Goal: Transaction & Acquisition: Purchase product/service

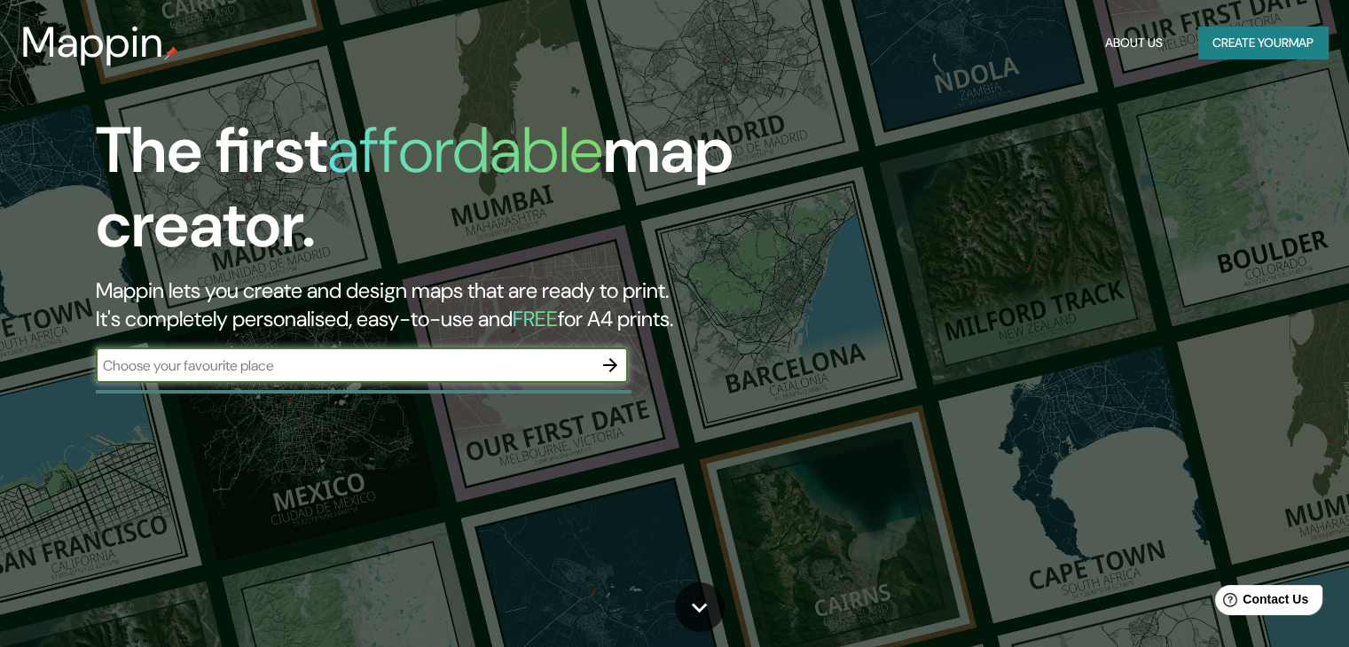
click at [608, 370] on icon "button" at bounding box center [609, 365] width 21 height 21
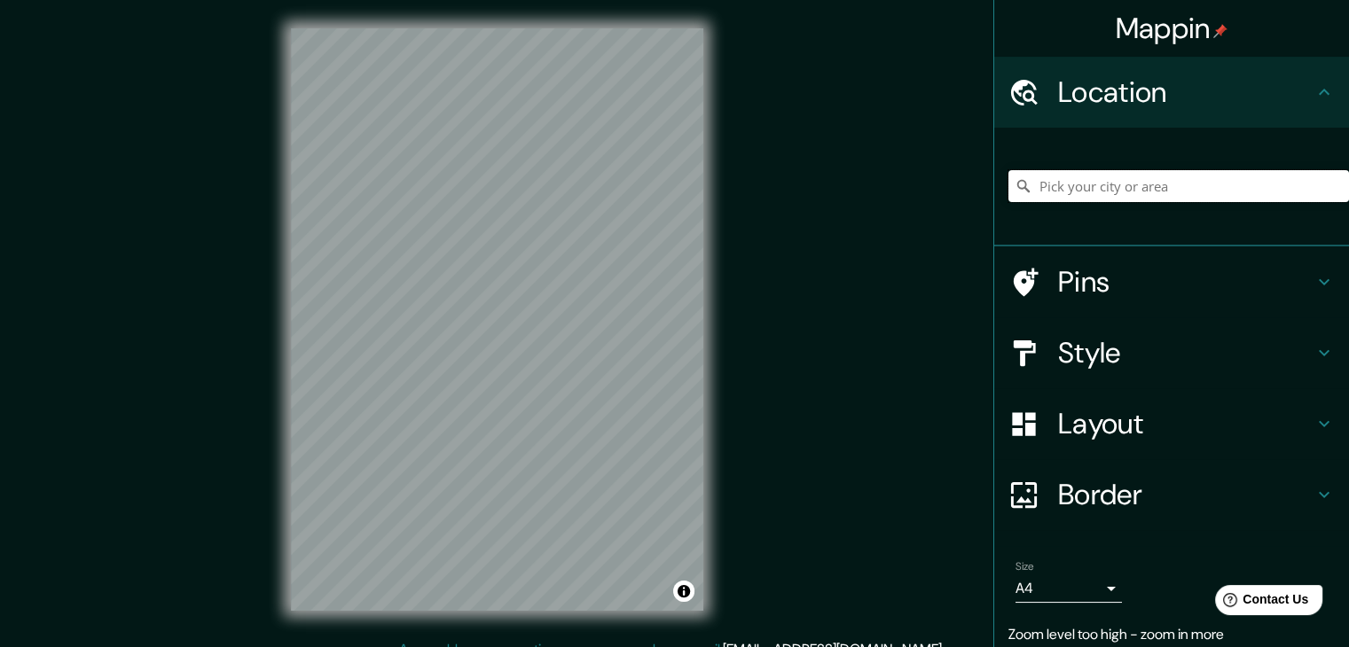
click at [1195, 187] on input "Pick your city or area" at bounding box center [1178, 186] width 341 height 32
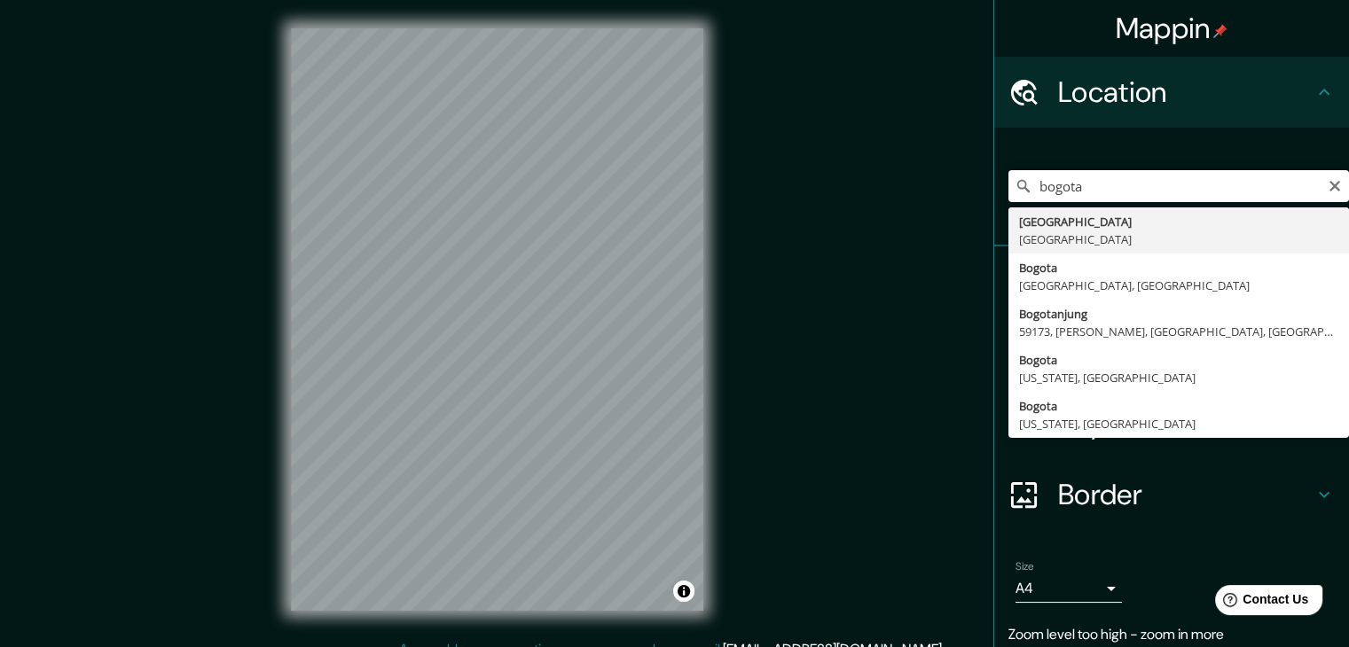
type input "[GEOGRAPHIC_DATA], [GEOGRAPHIC_DATA]"
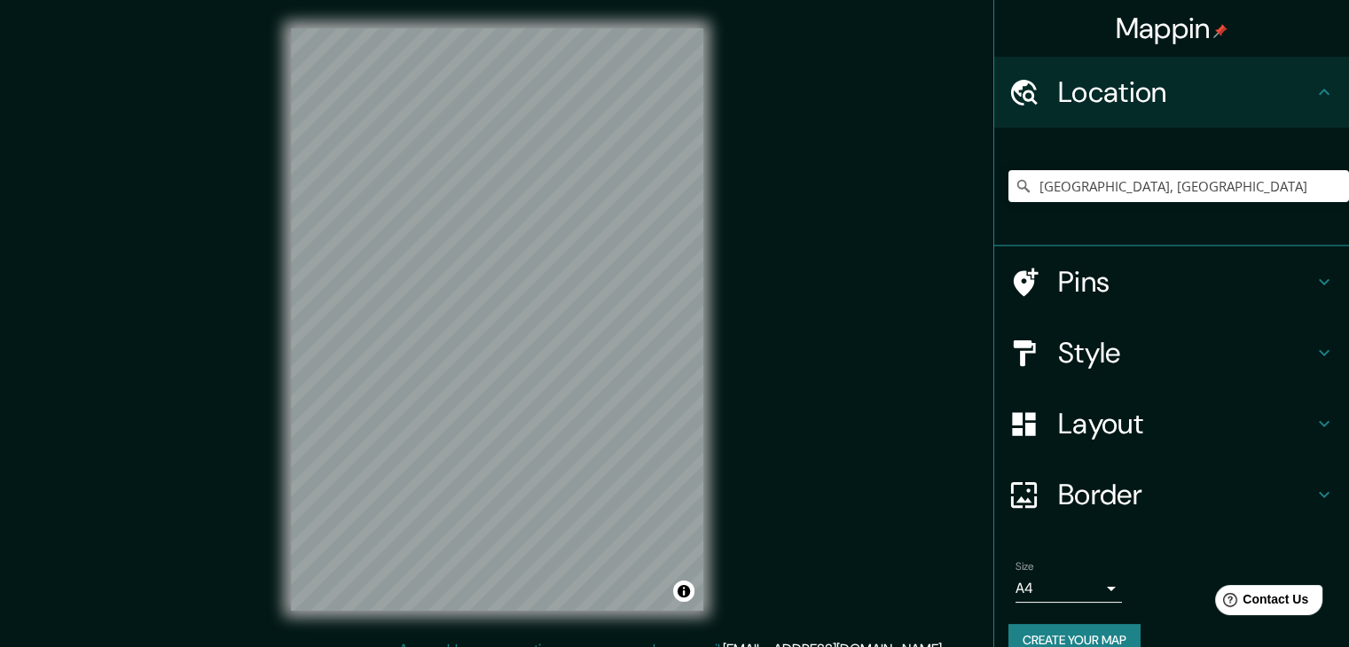
click at [703, 377] on div "© Mapbox © OpenStreetMap Improve this map" at bounding box center [496, 319] width 469 height 639
click at [1167, 182] on input "[GEOGRAPHIC_DATA], [GEOGRAPHIC_DATA]" at bounding box center [1178, 186] width 341 height 32
click at [1327, 179] on icon "Clear" at bounding box center [1334, 186] width 14 height 14
click at [1181, 196] on input "Pick your city or area" at bounding box center [1178, 186] width 341 height 32
paste input "[STREET_ADDRESS][PERSON_NAME]"
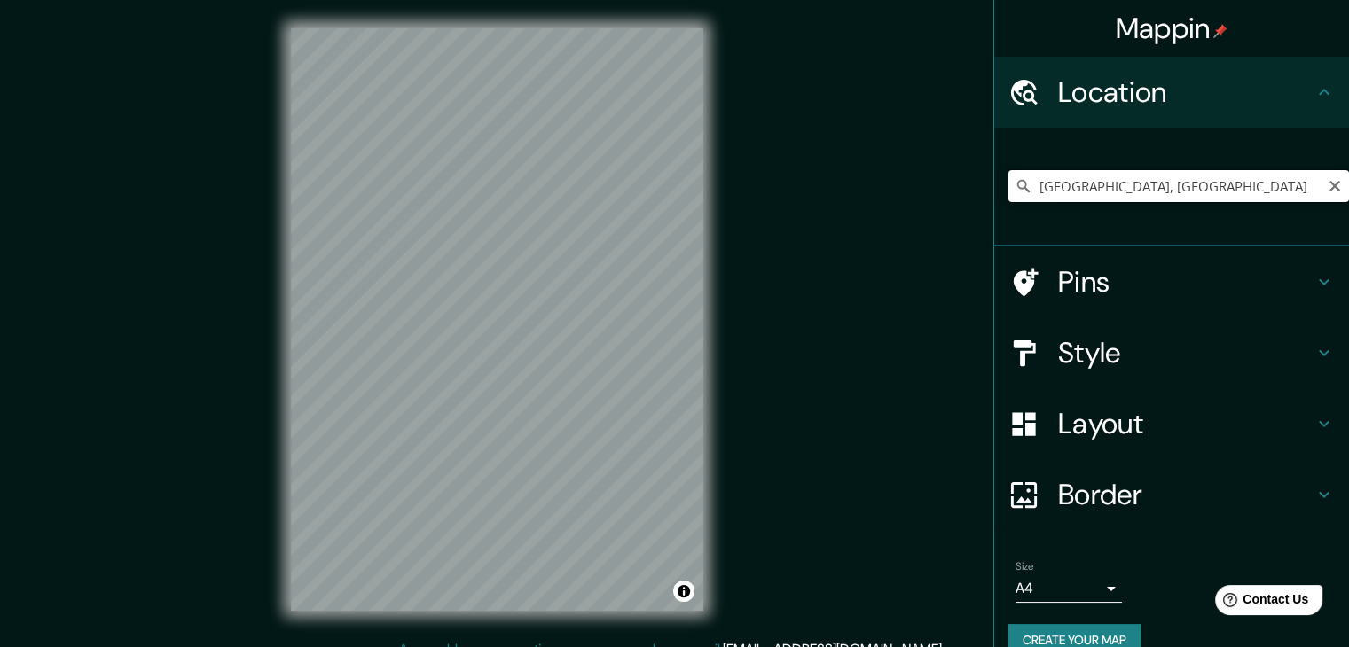
drag, startPoint x: 1167, startPoint y: 185, endPoint x: 998, endPoint y: 192, distance: 168.6
click at [1008, 192] on input "[GEOGRAPHIC_DATA], [GEOGRAPHIC_DATA]" at bounding box center [1178, 186] width 341 height 32
paste input "[STREET_ADDRESS][PERSON_NAME]"
drag, startPoint x: 1042, startPoint y: 185, endPoint x: 976, endPoint y: 185, distance: 65.6
click at [976, 185] on div "Mappin Location [GEOGRAPHIC_DATA] [GEOGRAPHIC_DATA] [GEOGRAPHIC_DATA] [GEOGRAPH…" at bounding box center [674, 334] width 1349 height 668
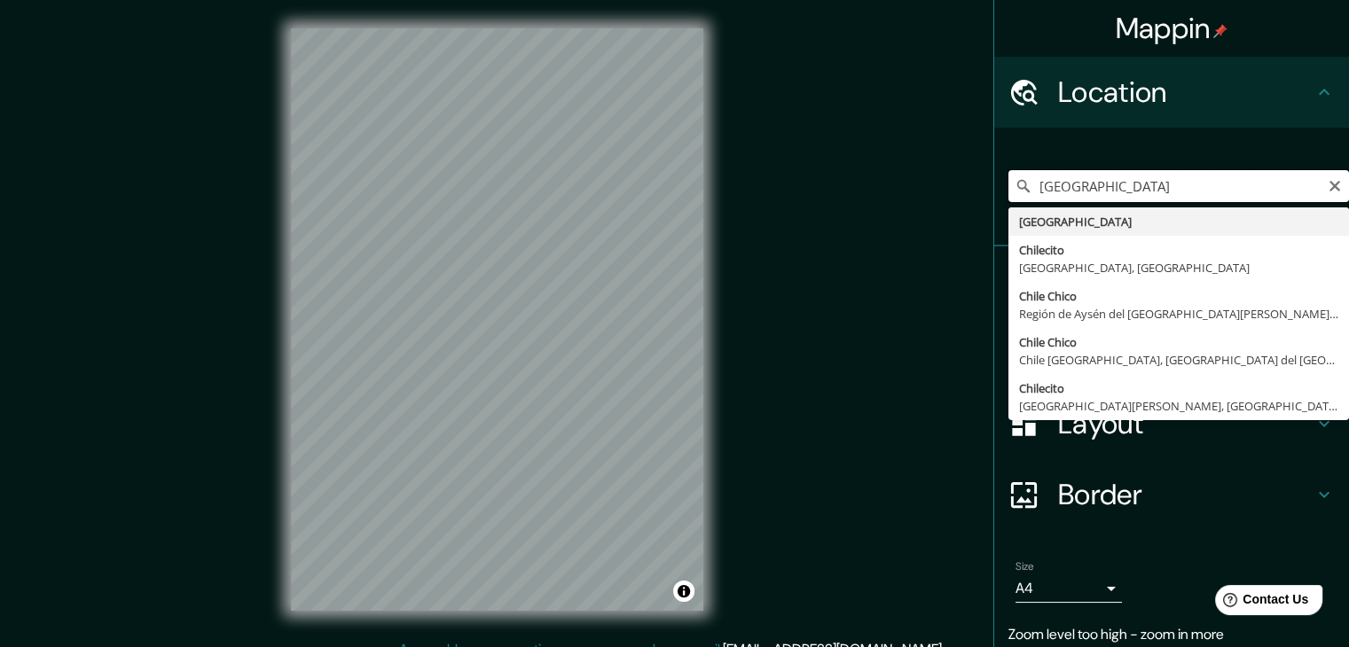
paste input "l. [STREET_ADDRESS][PERSON_NAME]"
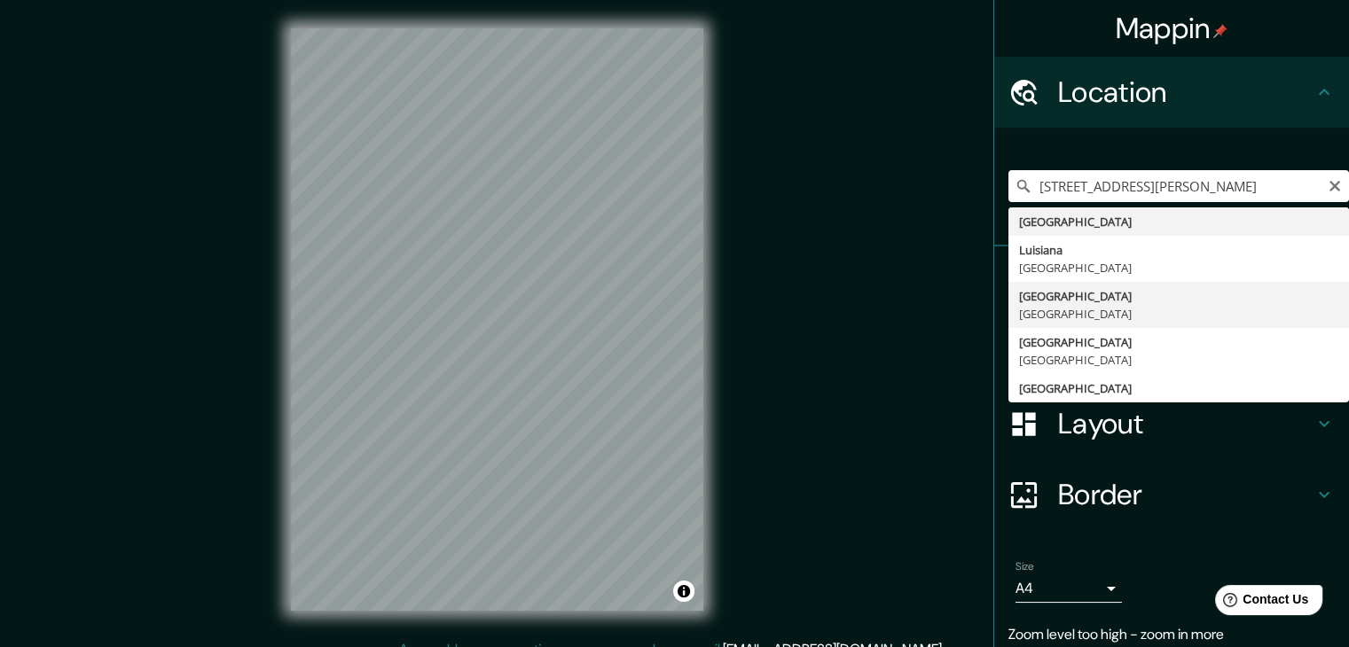
type input "[GEOGRAPHIC_DATA], [GEOGRAPHIC_DATA]"
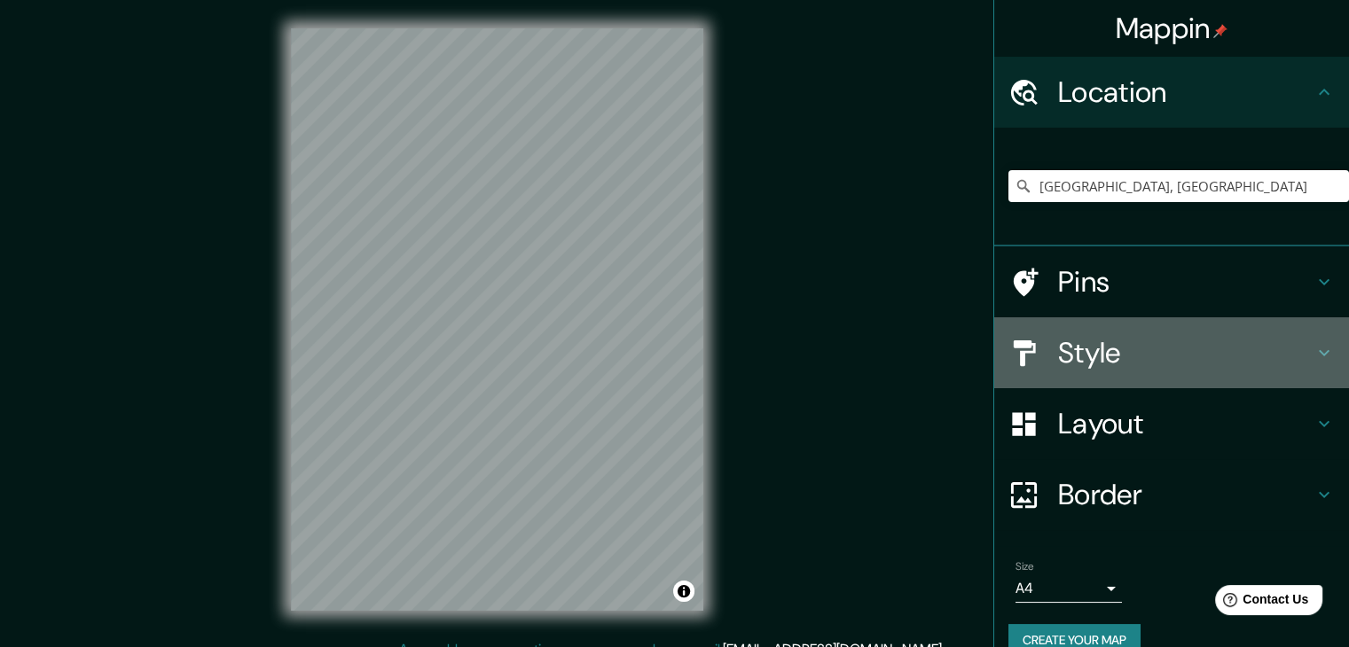
click at [1093, 354] on h4 "Style" at bounding box center [1185, 352] width 255 height 35
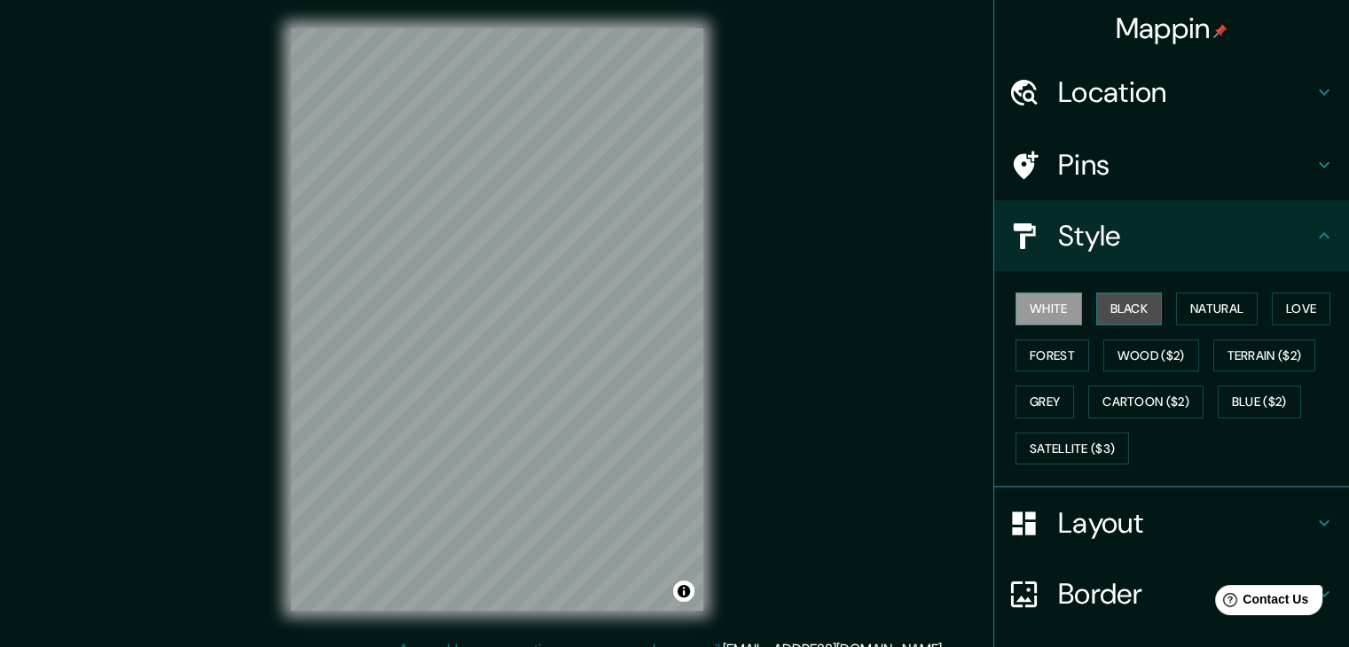
click at [1123, 301] on button "Black" at bounding box center [1129, 309] width 67 height 33
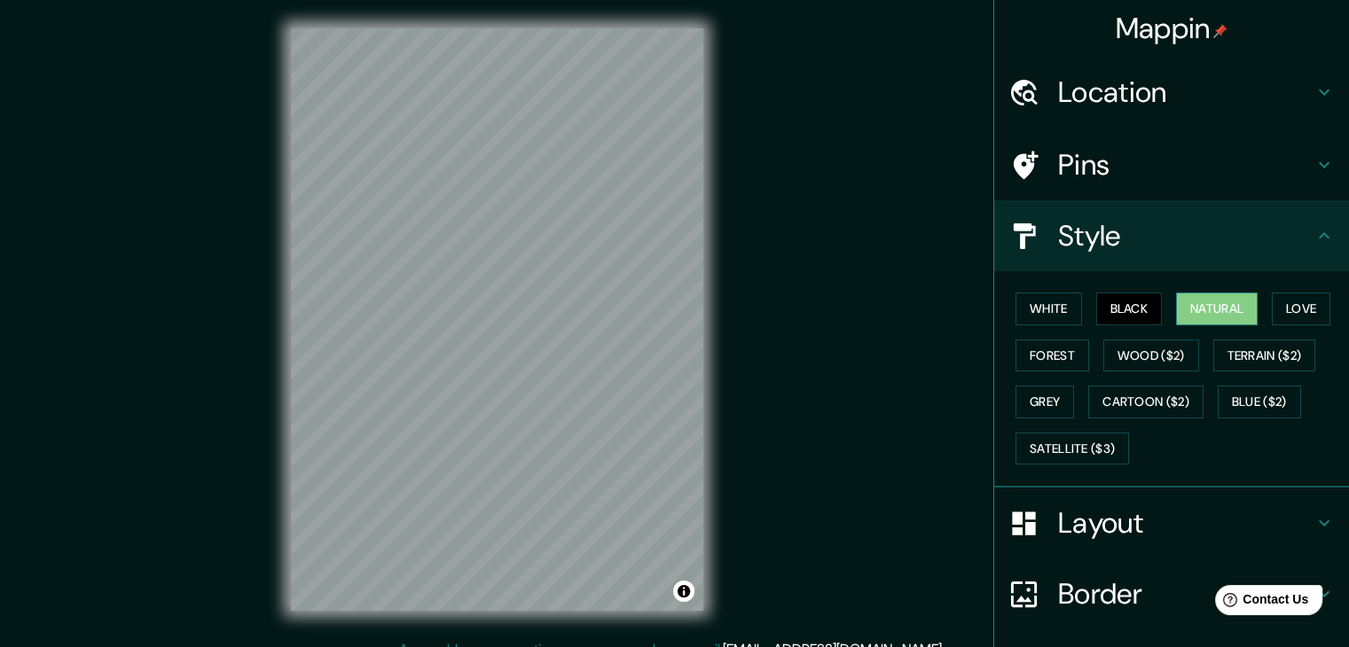
click at [1176, 306] on button "Natural" at bounding box center [1217, 309] width 82 height 33
click at [1277, 316] on button "Love" at bounding box center [1301, 309] width 59 height 33
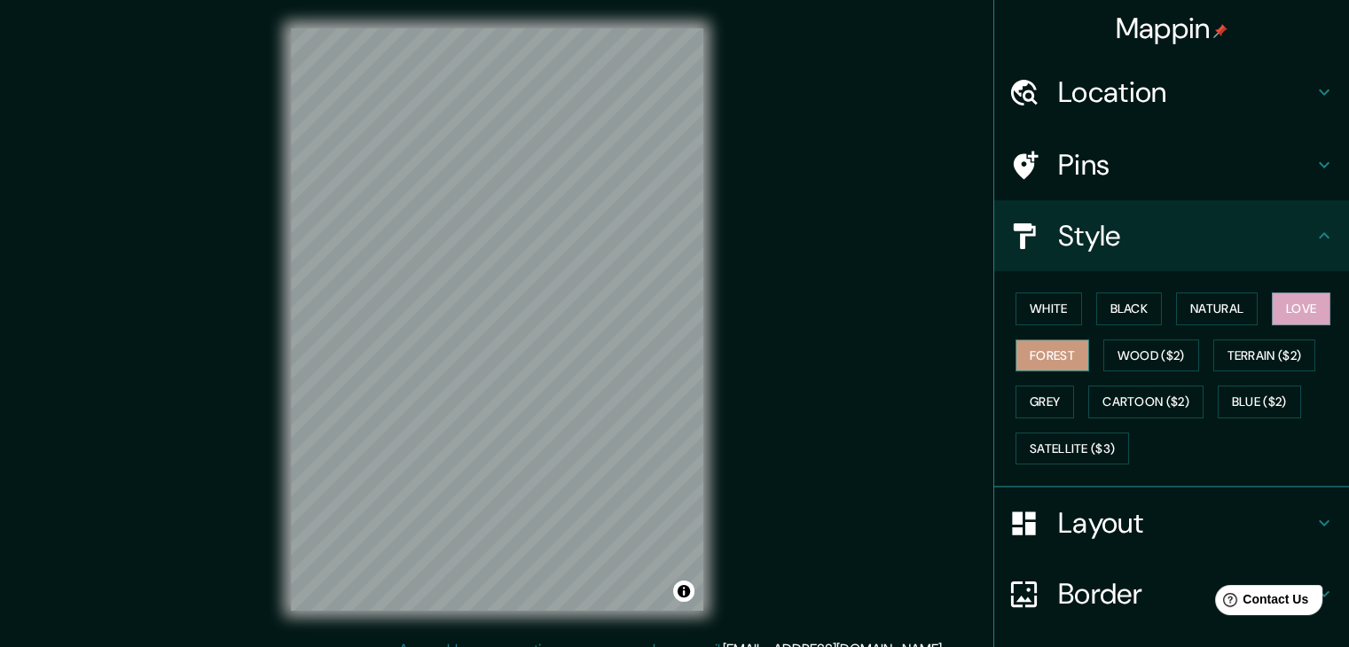
click at [1057, 348] on button "Forest" at bounding box center [1052, 356] width 74 height 33
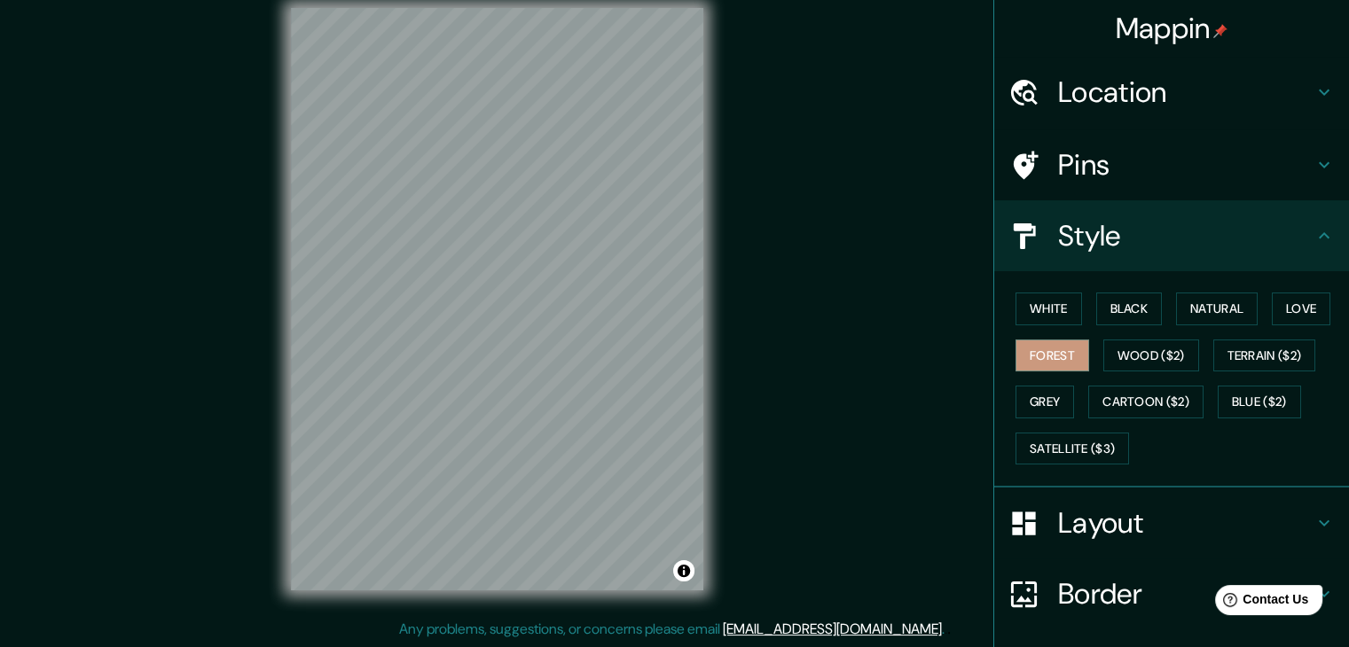
click at [1111, 98] on h4 "Location" at bounding box center [1185, 91] width 255 height 35
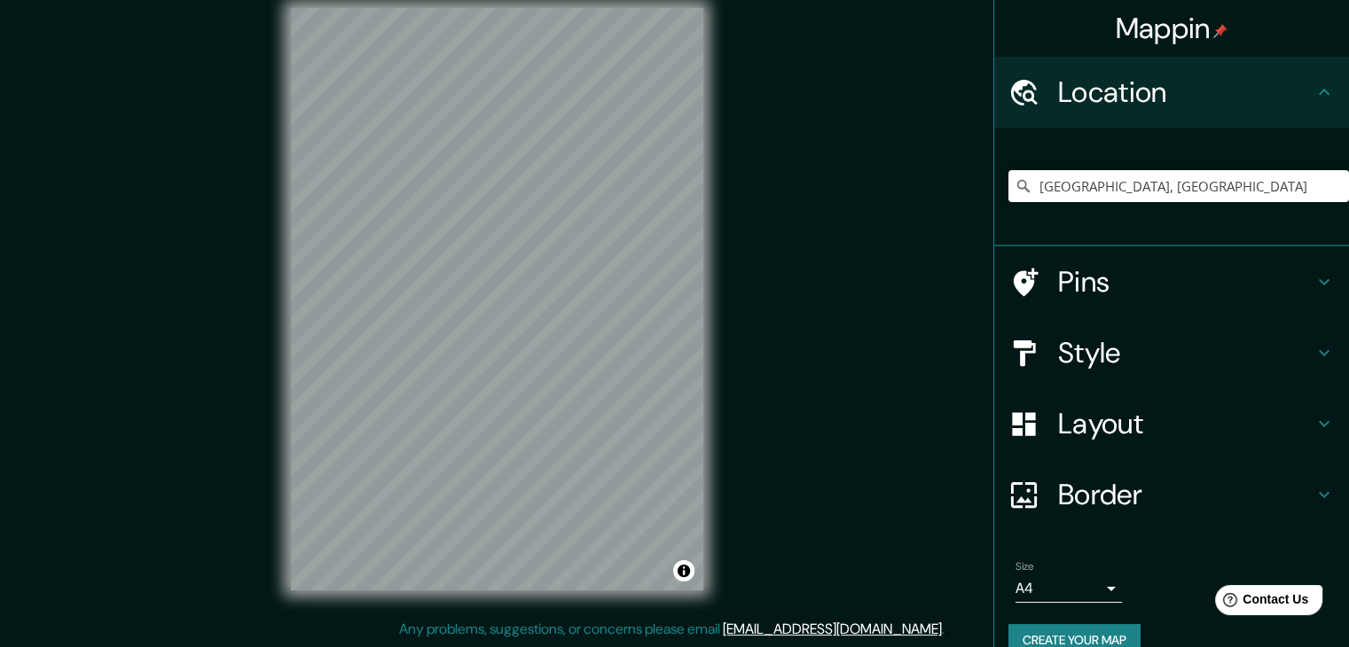
click at [1107, 288] on h4 "Pins" at bounding box center [1185, 281] width 255 height 35
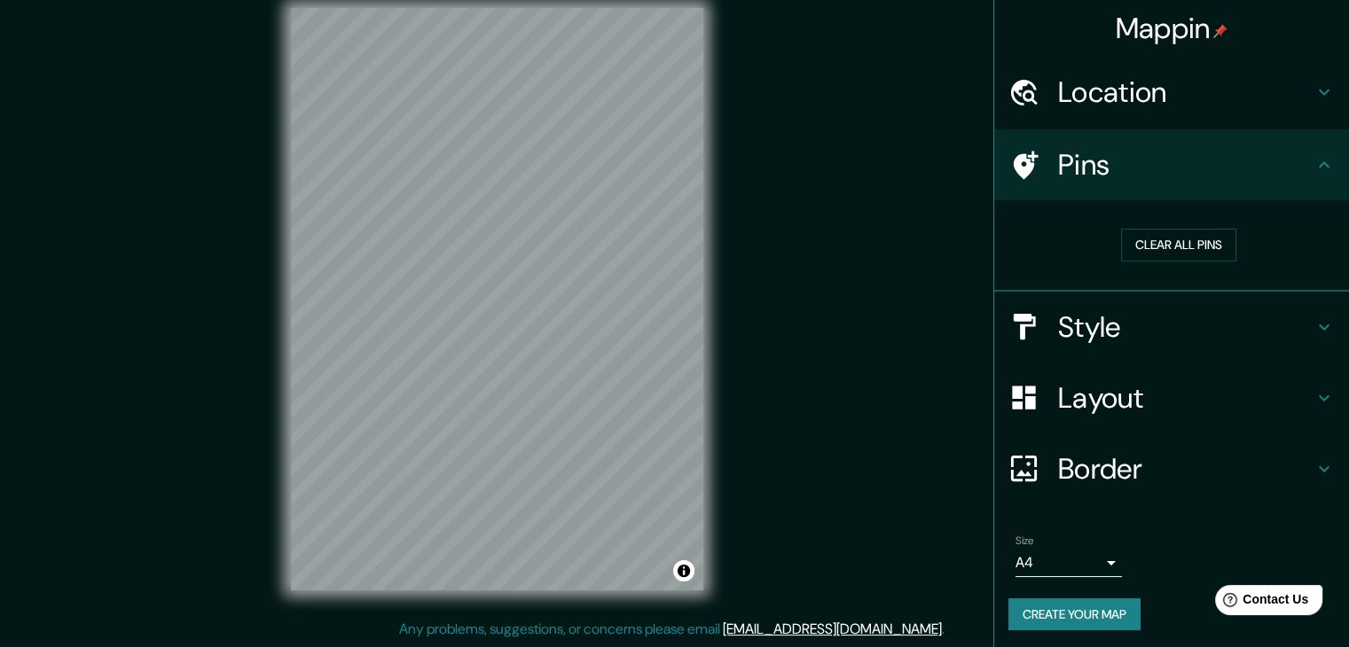
click at [1173, 327] on h4 "Style" at bounding box center [1185, 326] width 255 height 35
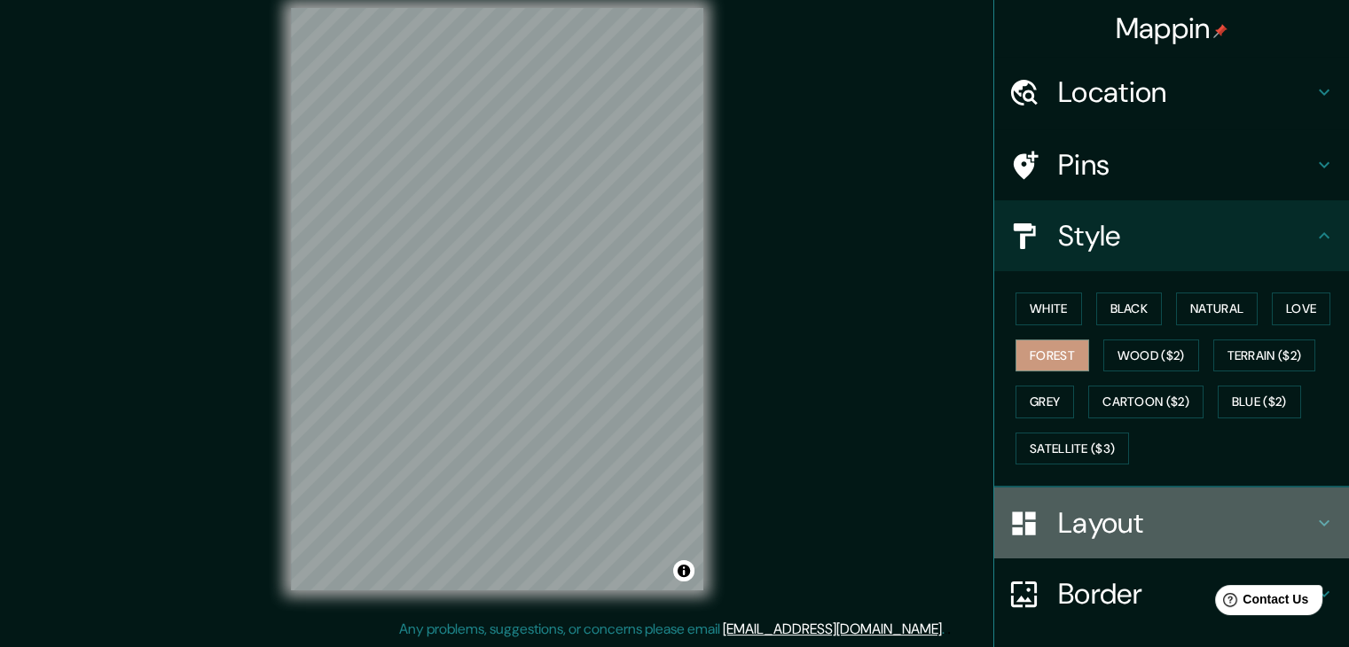
click at [1136, 525] on h4 "Layout" at bounding box center [1185, 522] width 255 height 35
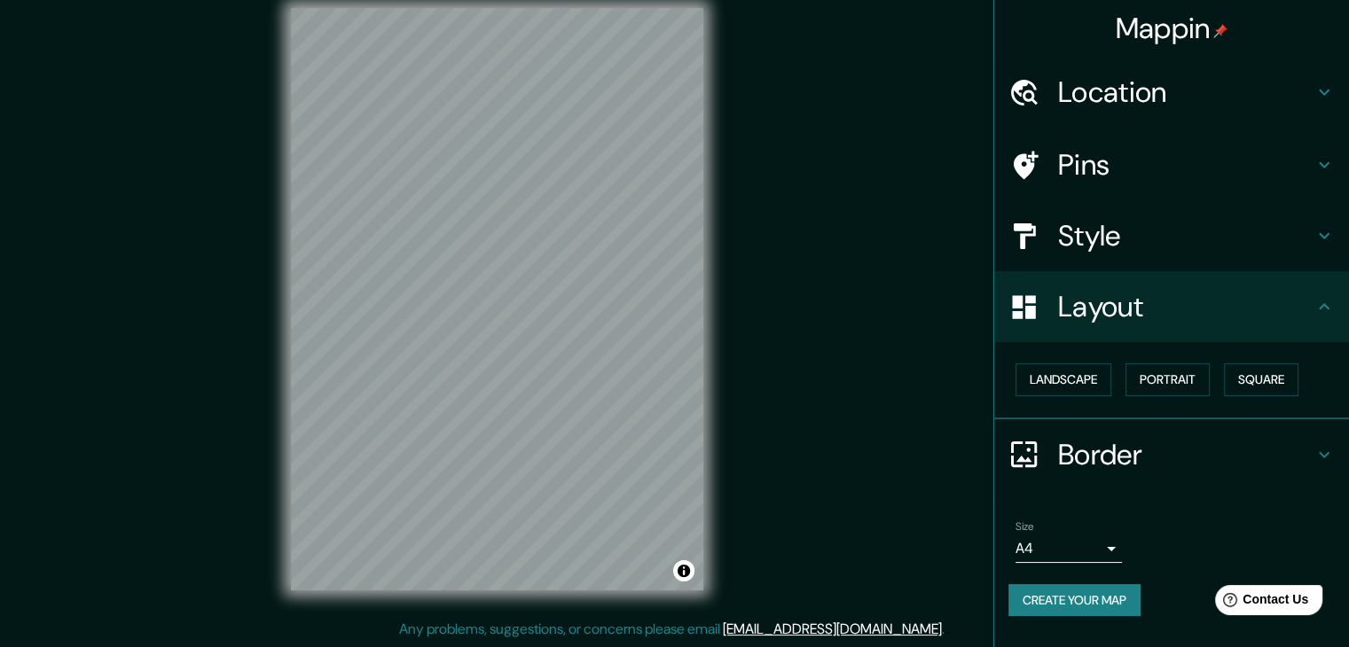
click at [1135, 457] on h4 "Border" at bounding box center [1185, 454] width 255 height 35
